Goal: Task Accomplishment & Management: Complete application form

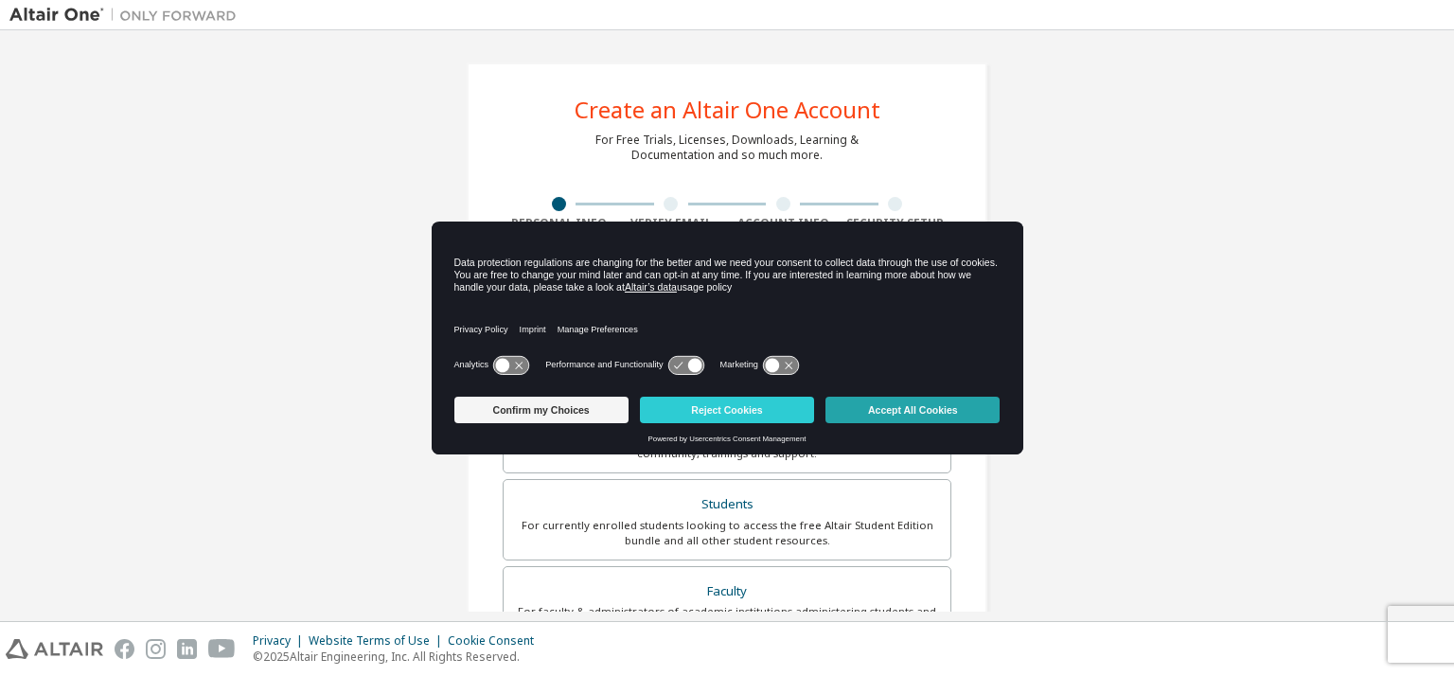
click at [935, 414] on button "Accept All Cookies" at bounding box center [912, 410] width 174 height 26
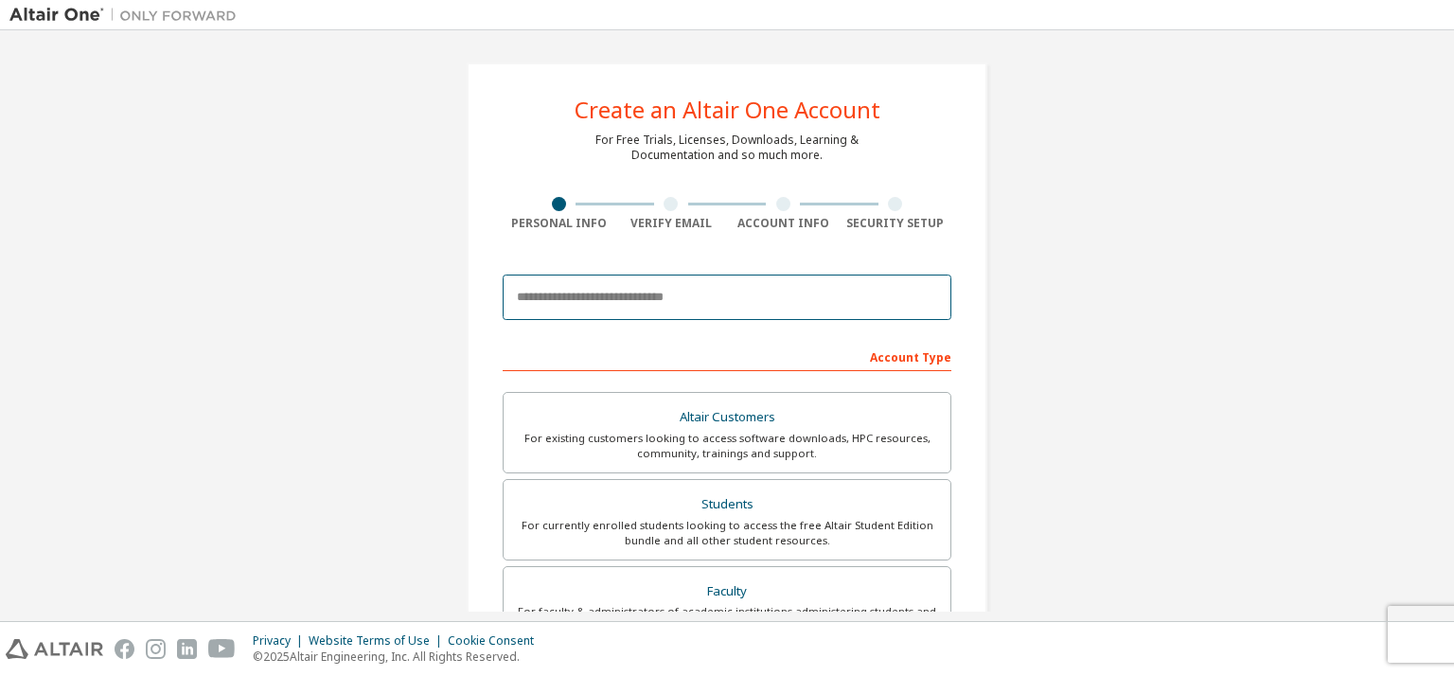
click at [551, 291] on input "email" at bounding box center [727, 296] width 449 height 45
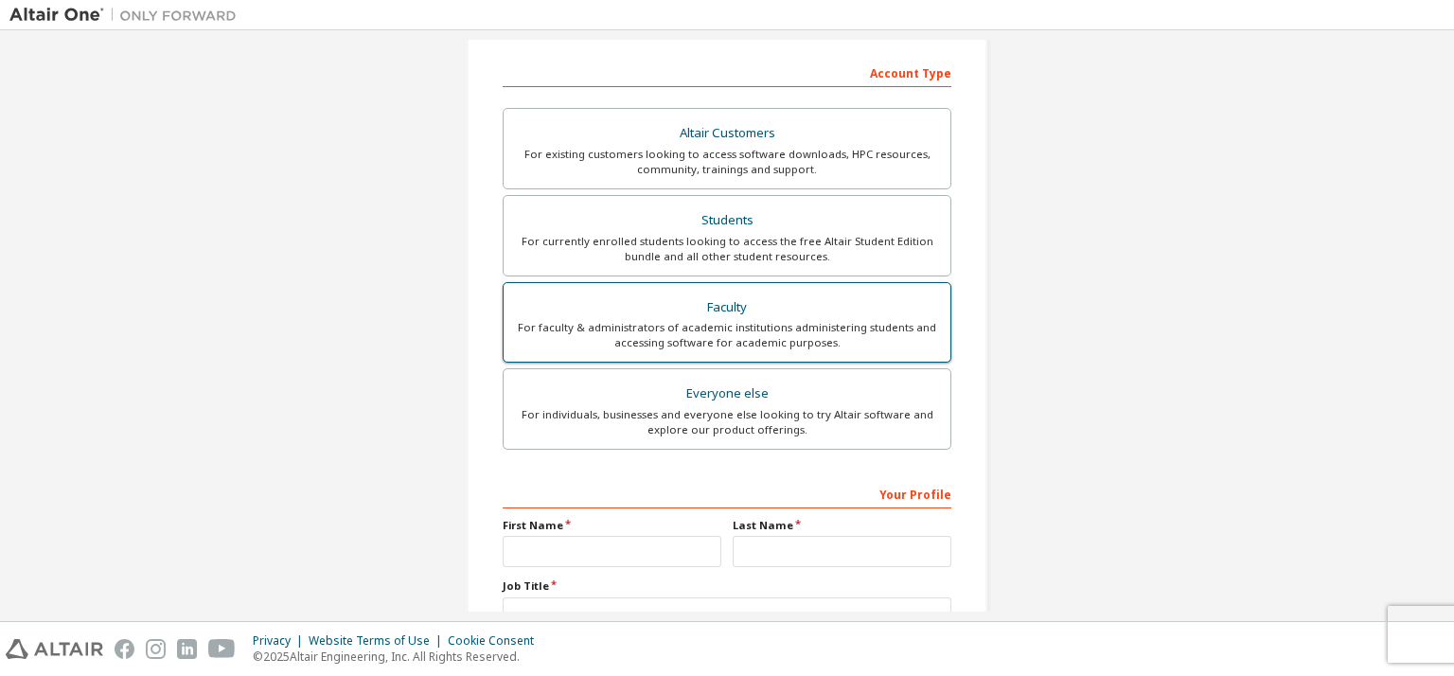
scroll to position [189, 0]
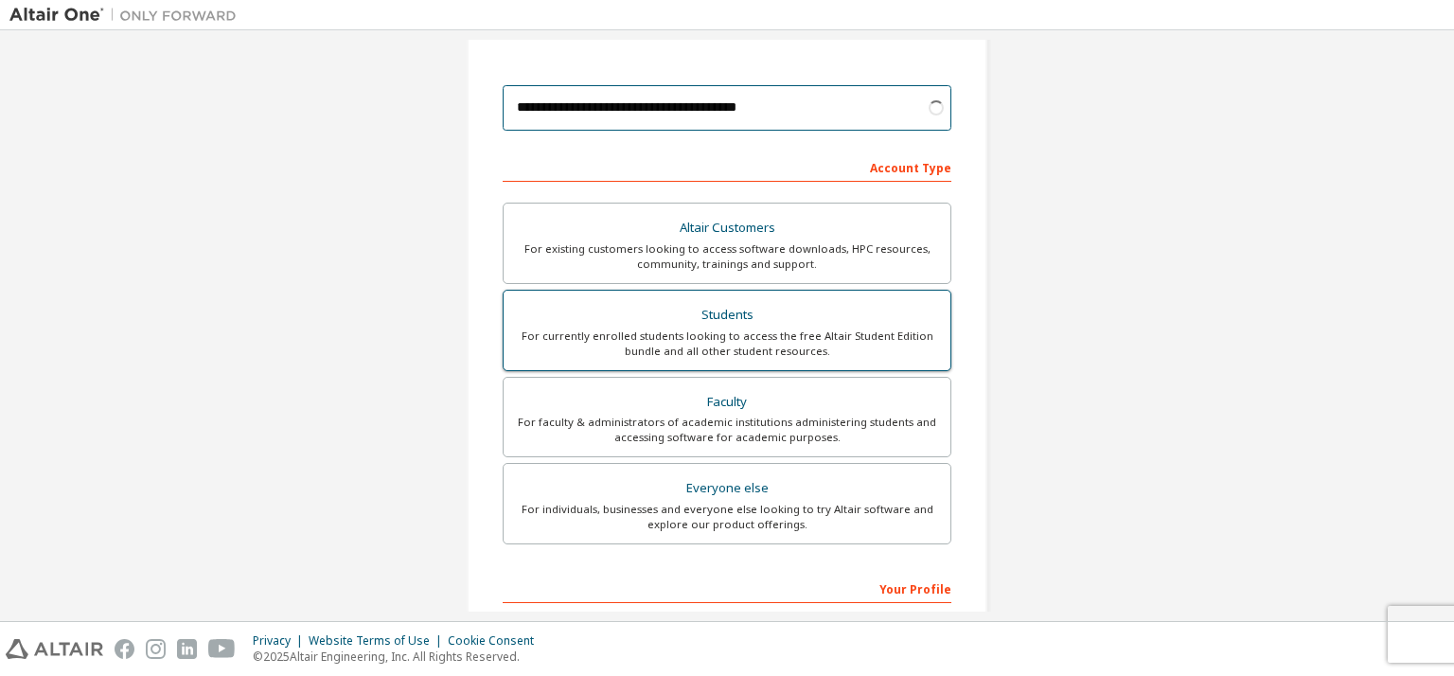
type input "**********"
click at [599, 324] on div "Students" at bounding box center [727, 315] width 424 height 26
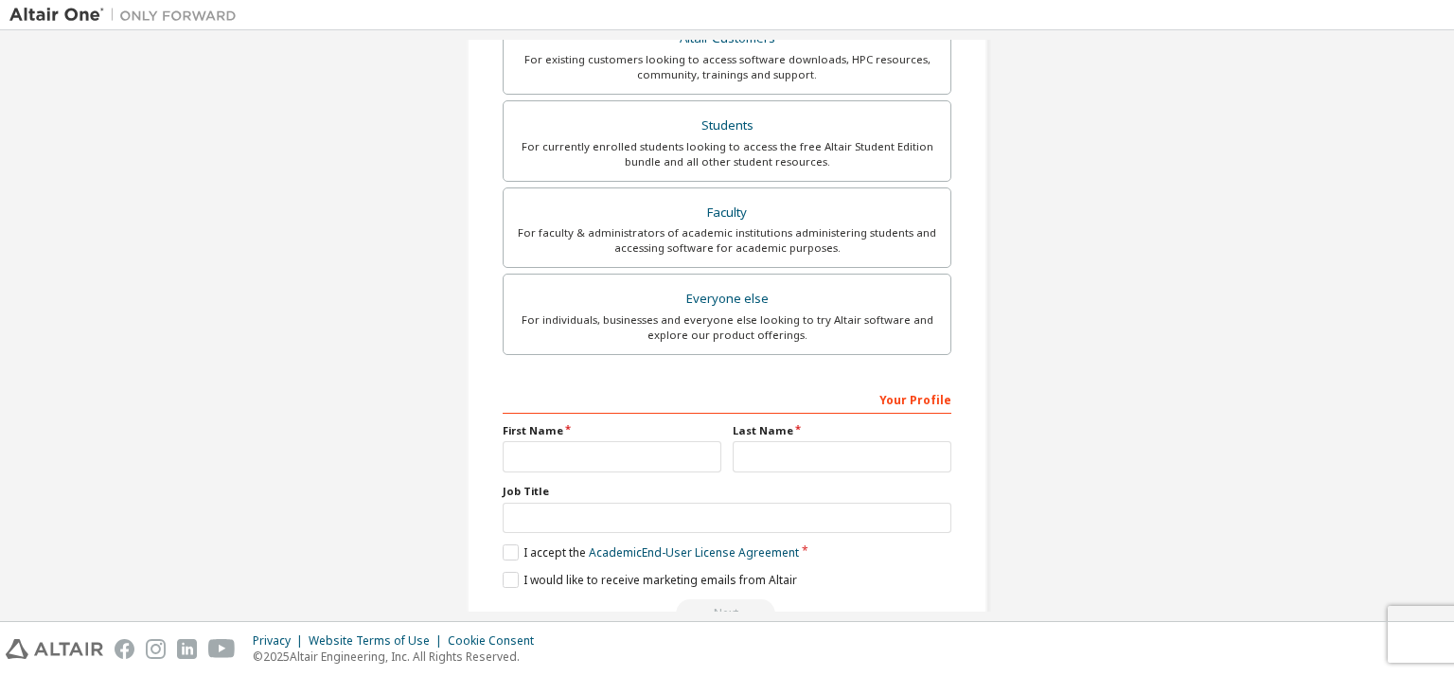
scroll to position [427, 0]
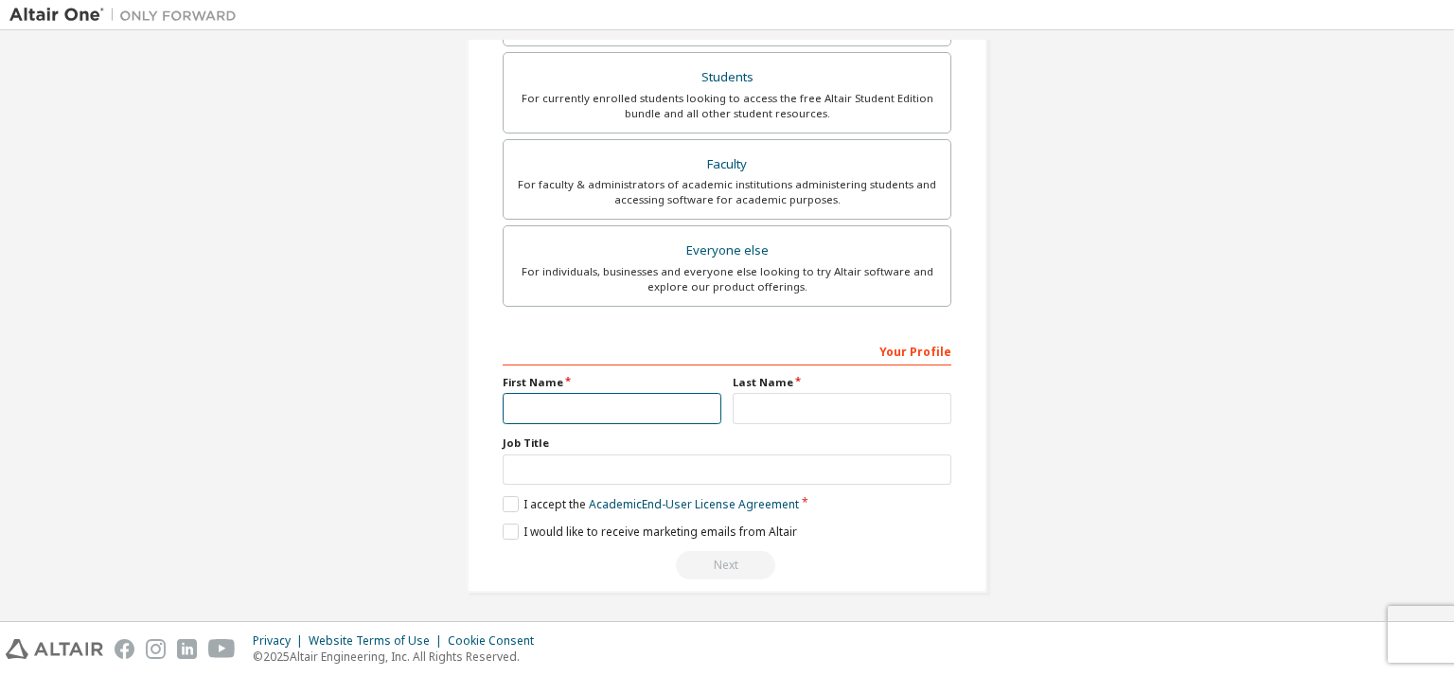
click at [619, 405] on input "text" at bounding box center [612, 408] width 219 height 31
type input "*"
type input "******"
drag, startPoint x: 746, startPoint y: 406, endPoint x: 759, endPoint y: 399, distance: 14.8
click at [746, 406] on input "text" at bounding box center [841, 408] width 219 height 31
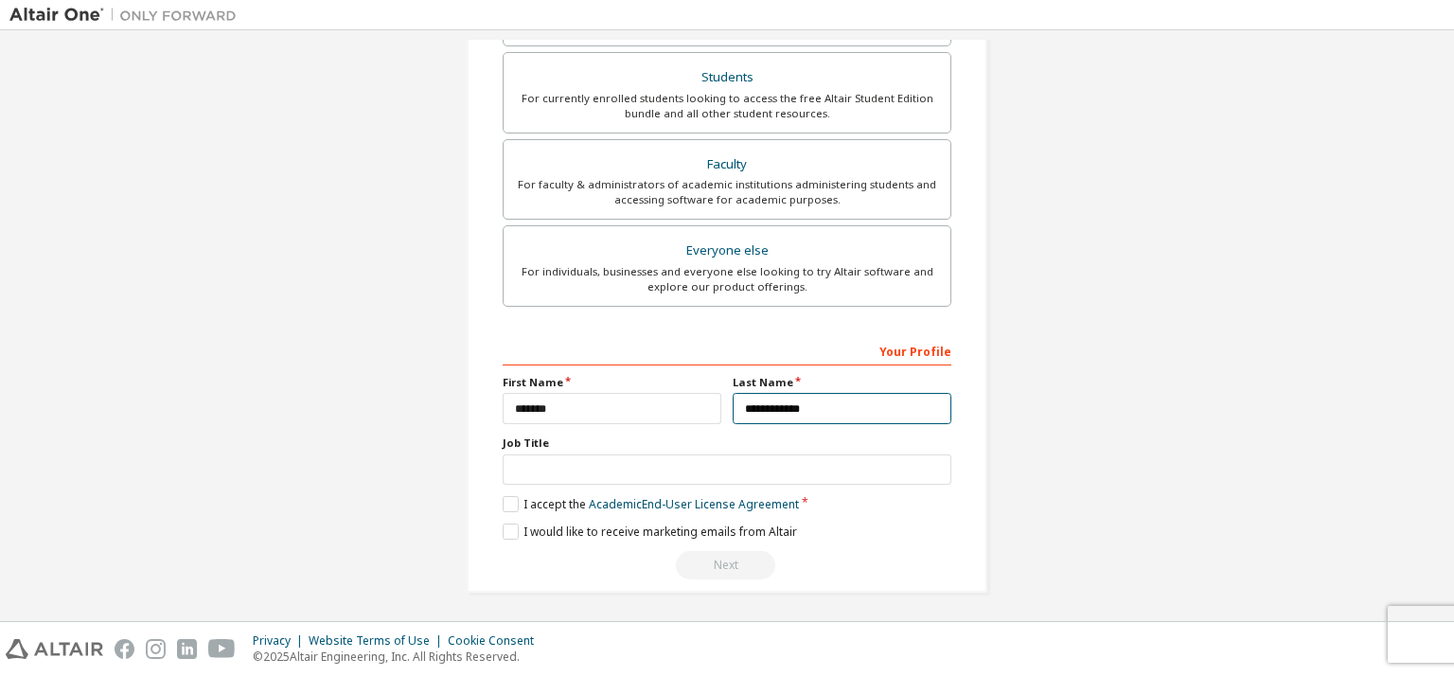
type input "**********"
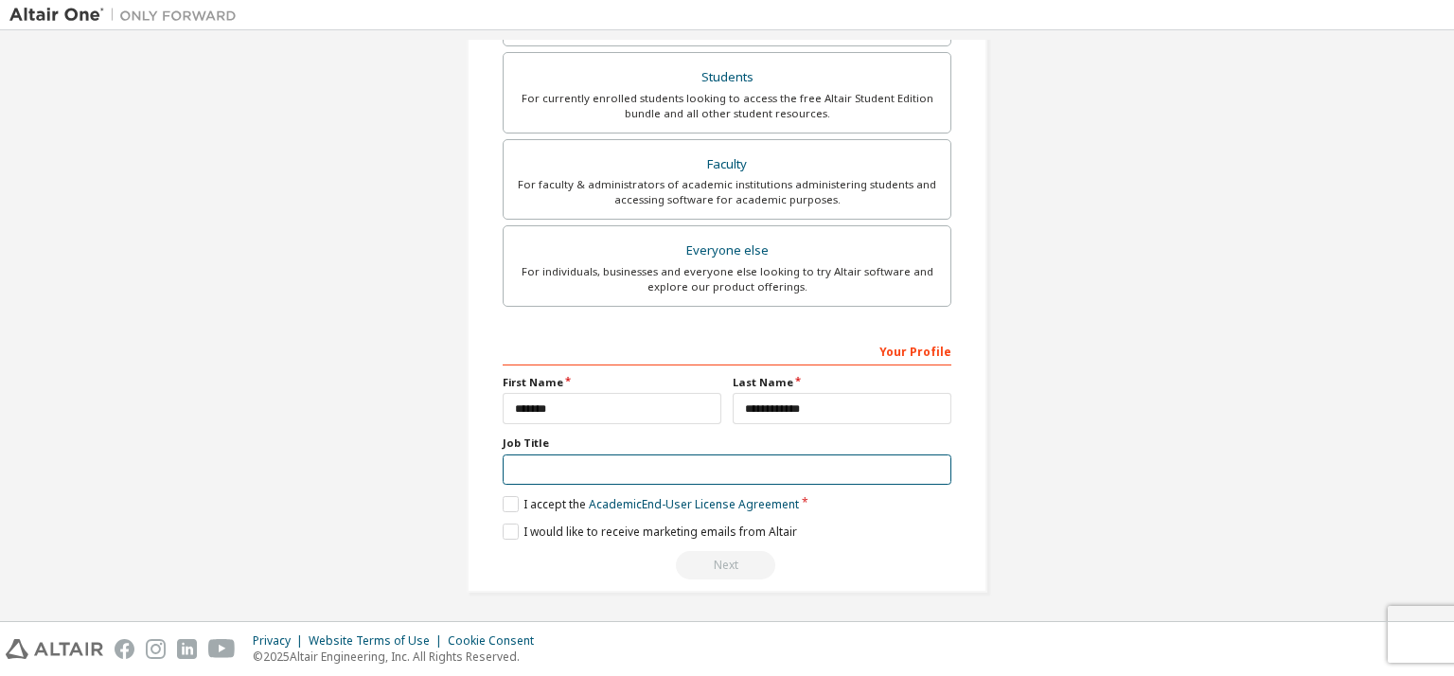
click at [566, 470] on input "text" at bounding box center [727, 469] width 449 height 31
type input "*"
click at [506, 496] on label "I accept the Academic End-User License Agreement" at bounding box center [651, 504] width 296 height 16
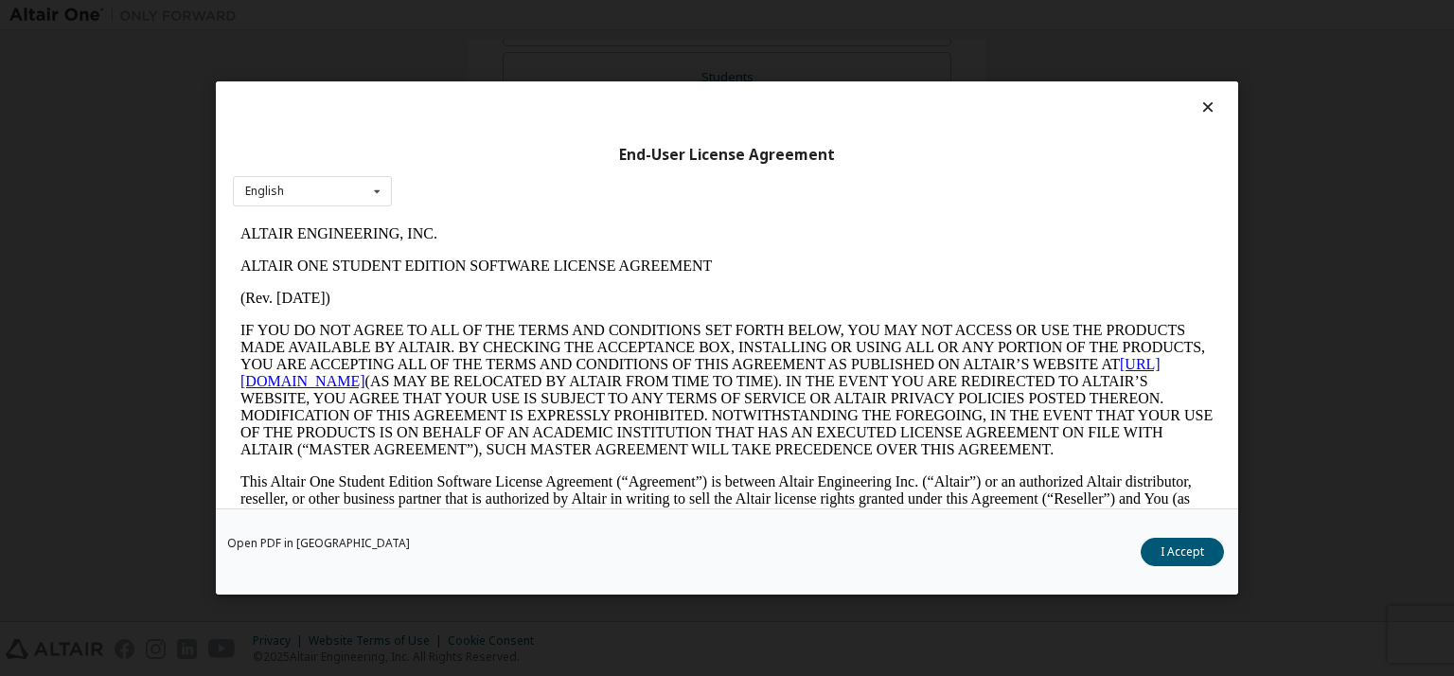
scroll to position [0, 0]
click at [1196, 543] on button "I Accept" at bounding box center [1181, 552] width 83 height 28
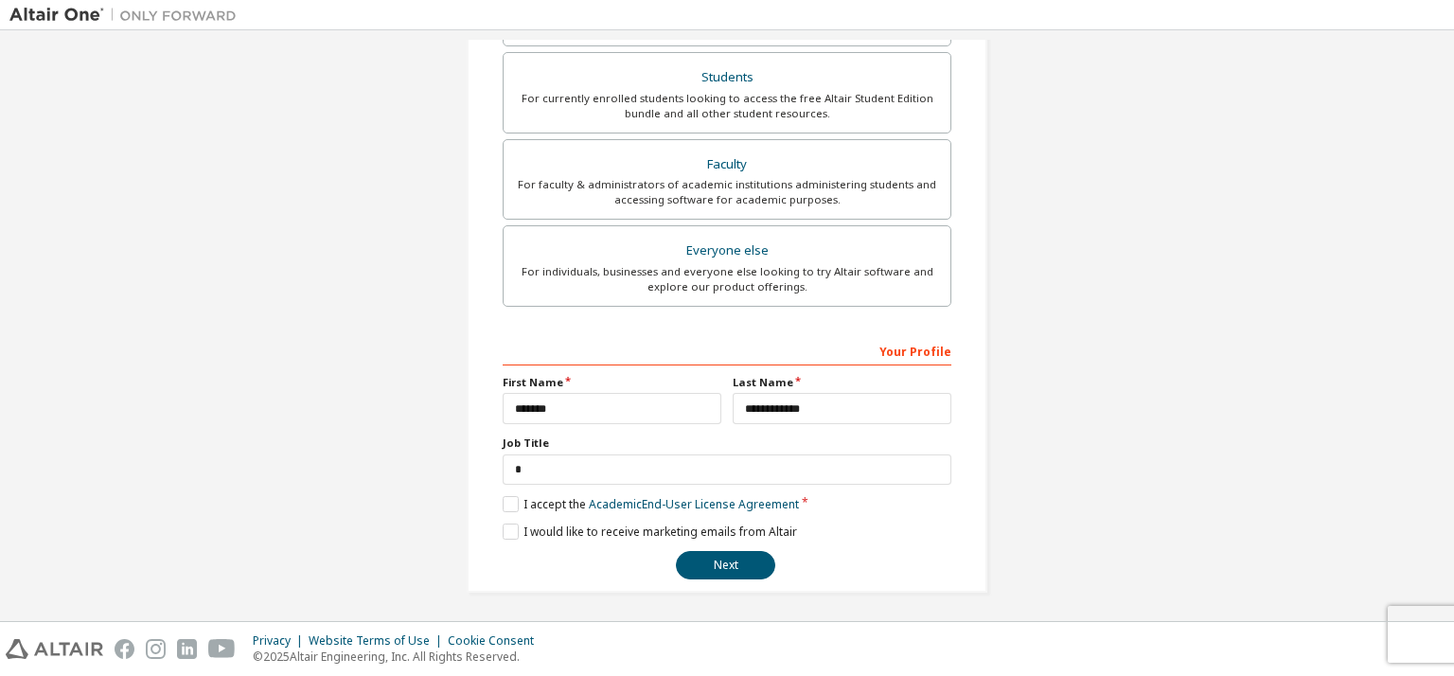
click at [496, 524] on div "**********" at bounding box center [727, 114] width 521 height 957
click at [503, 525] on label "I would like to receive marketing emails from Altair" at bounding box center [650, 531] width 294 height 16
click at [712, 556] on button "Next" at bounding box center [725, 565] width 99 height 28
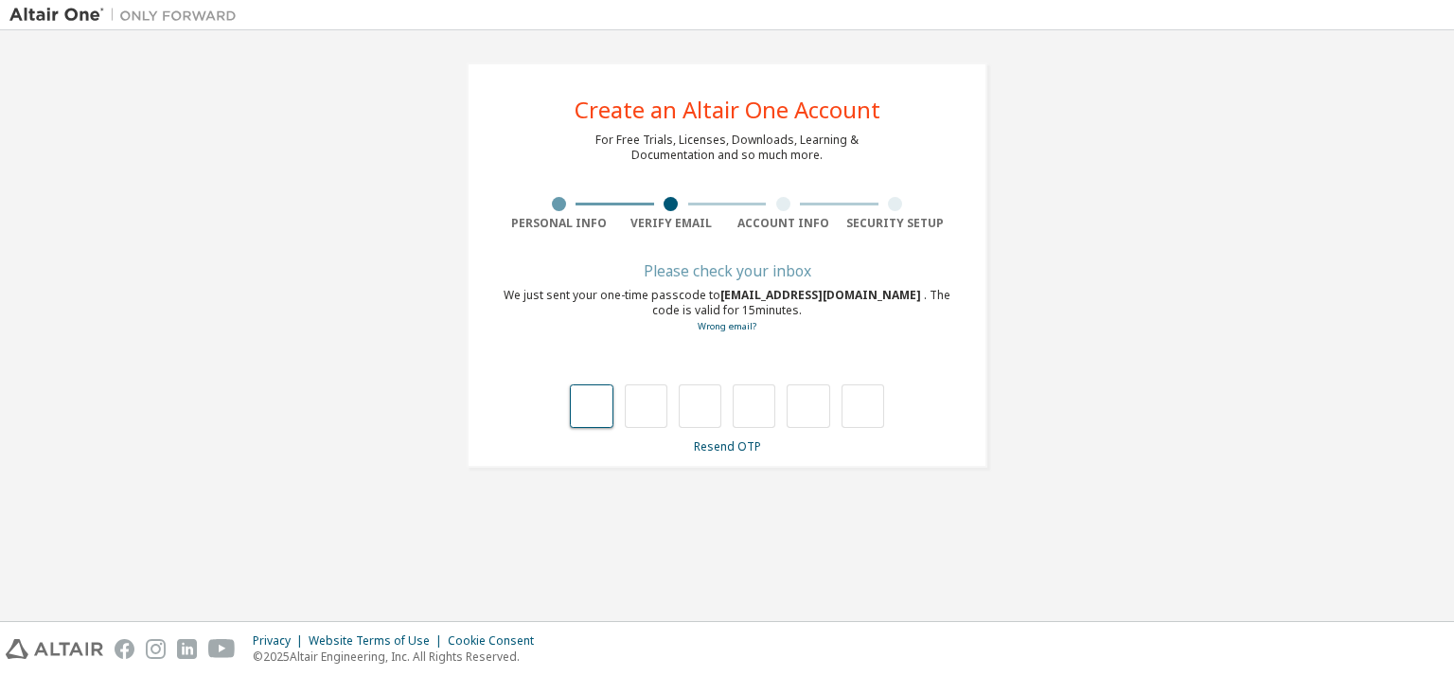
type input "*"
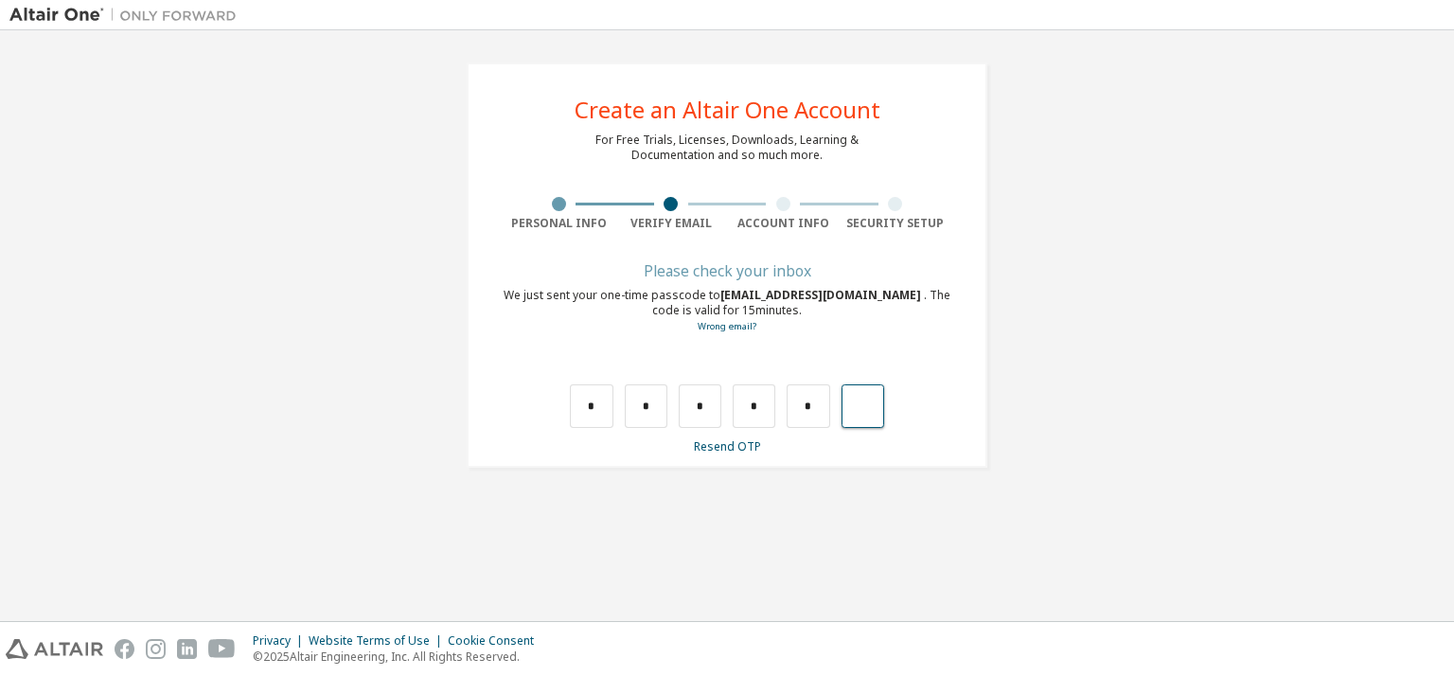
type input "*"
